Goal: Task Accomplishment & Management: Manage account settings

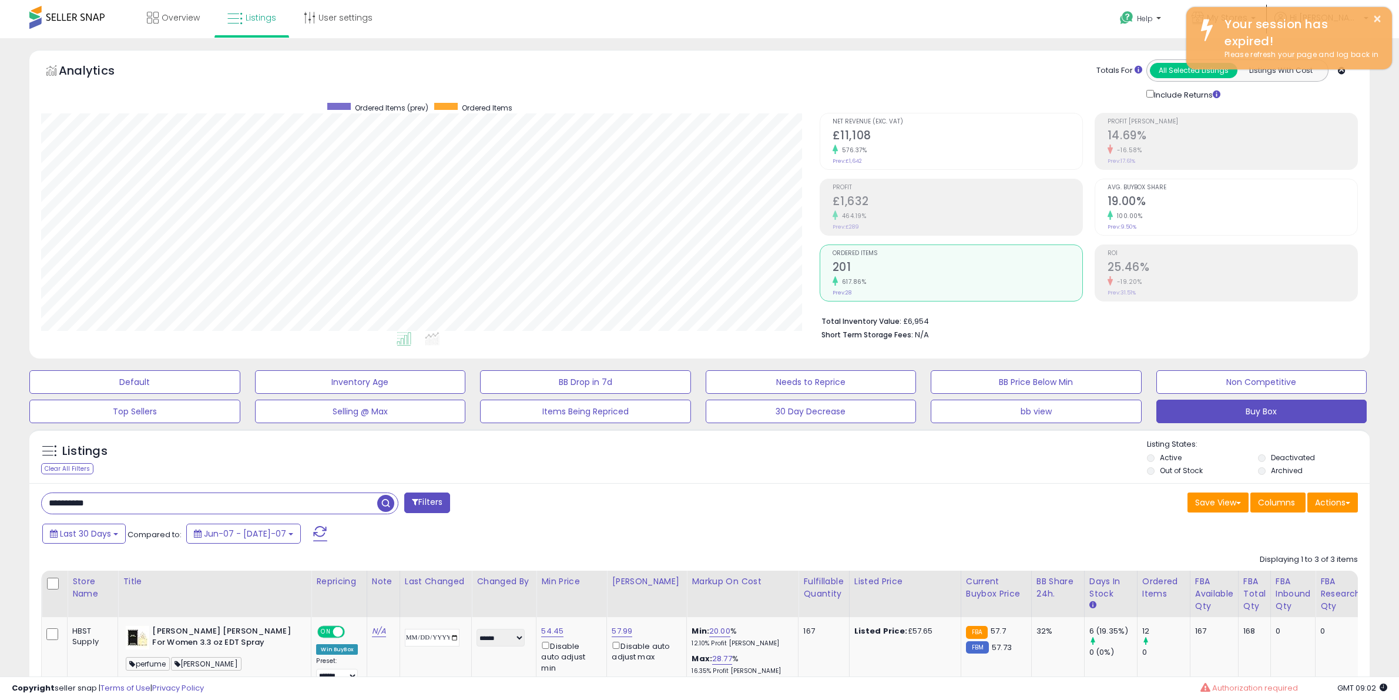
select select "*******"
select select "******"
select select "**"
